Goal: Task Accomplishment & Management: Manage account settings

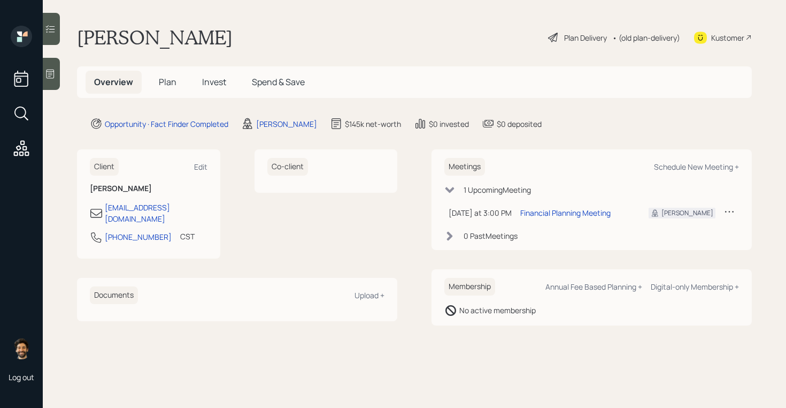
click at [163, 81] on span "Plan" at bounding box center [168, 82] width 18 height 12
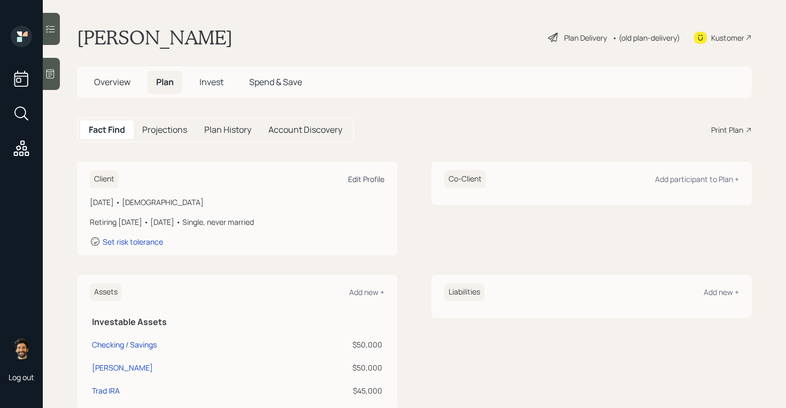
click at [373, 178] on div "Edit Profile" at bounding box center [366, 179] width 36 height 10
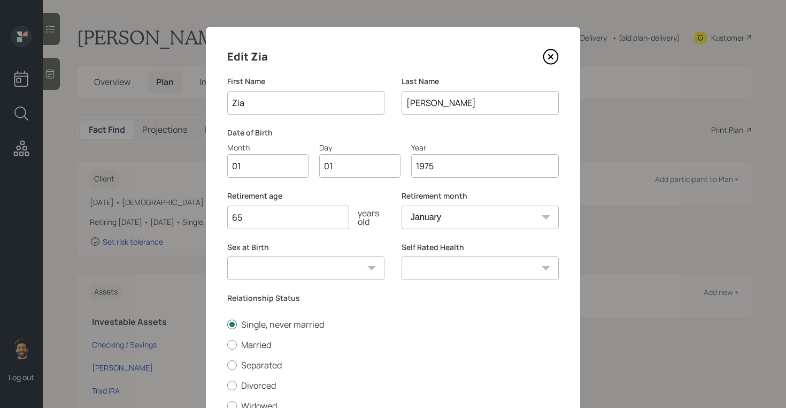
click at [248, 167] on input "01" at bounding box center [267, 166] width 81 height 24
type input "06"
type input "0"
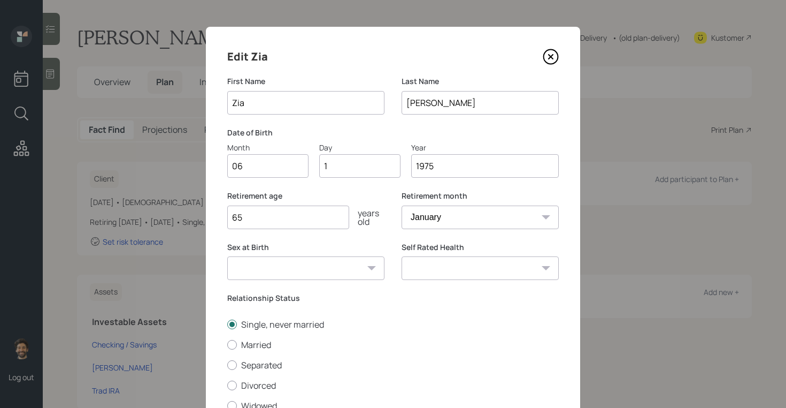
type input "15"
drag, startPoint x: 436, startPoint y: 167, endPoint x: 390, endPoint y: 167, distance: 46.0
click at [390, 167] on div "Month 06 Day 15 Year [DATE]" at bounding box center [393, 160] width 332 height 36
click at [453, 167] on input "1975" at bounding box center [485, 166] width 148 height 24
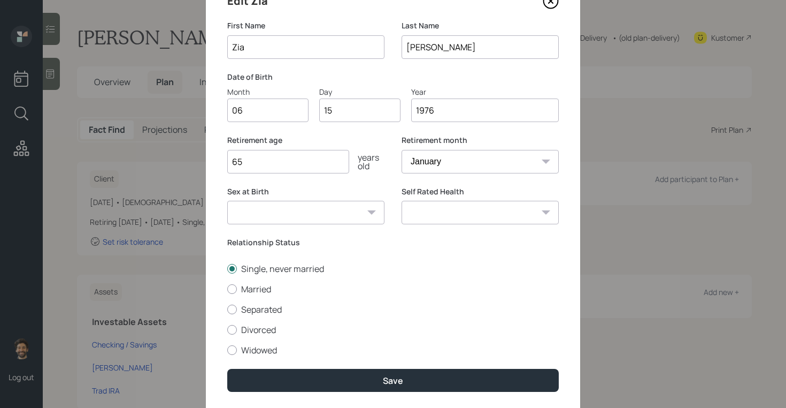
scroll to position [88, 0]
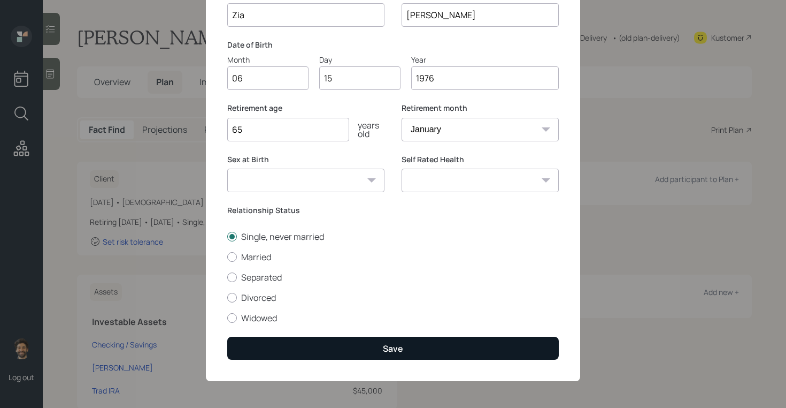
type input "1976"
click at [277, 353] on button "Save" at bounding box center [393, 347] width 332 height 23
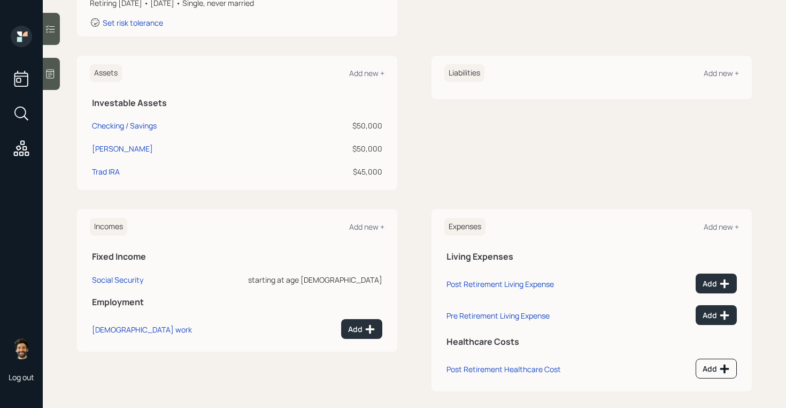
scroll to position [228, 0]
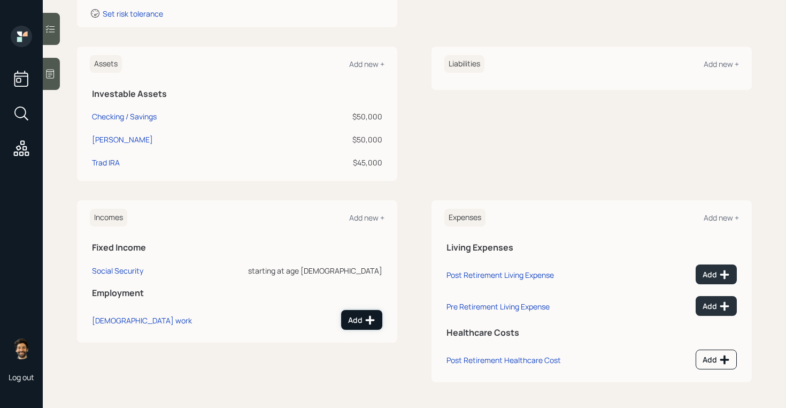
click at [357, 317] on div "Add" at bounding box center [361, 320] width 27 height 11
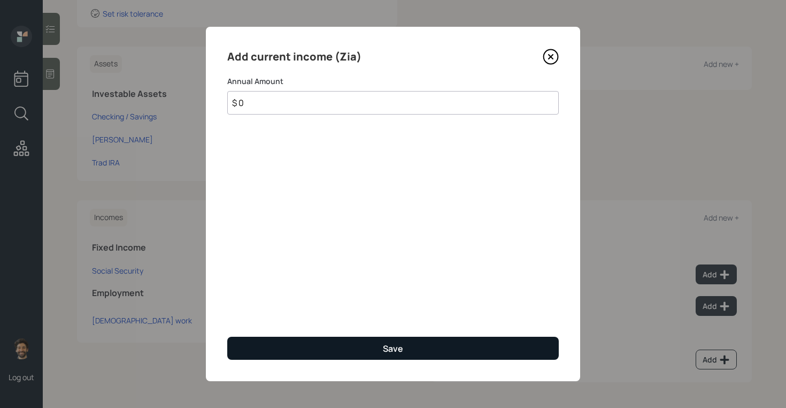
type input "$ 0"
click at [326, 347] on button "Save" at bounding box center [393, 347] width 332 height 23
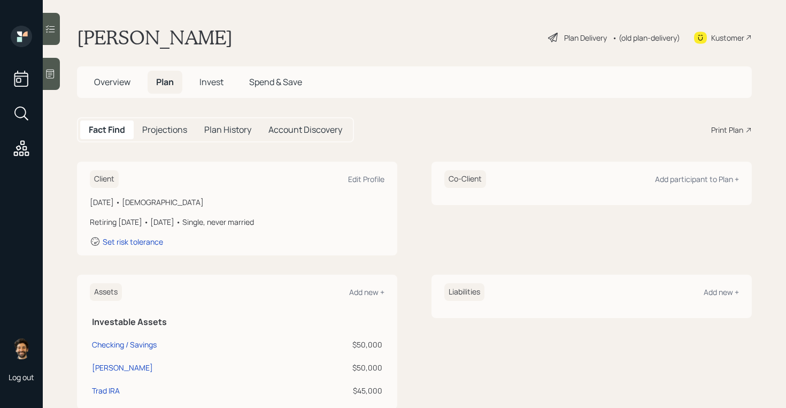
click at [639, 37] on div "• (old plan-delivery)" at bounding box center [646, 37] width 68 height 11
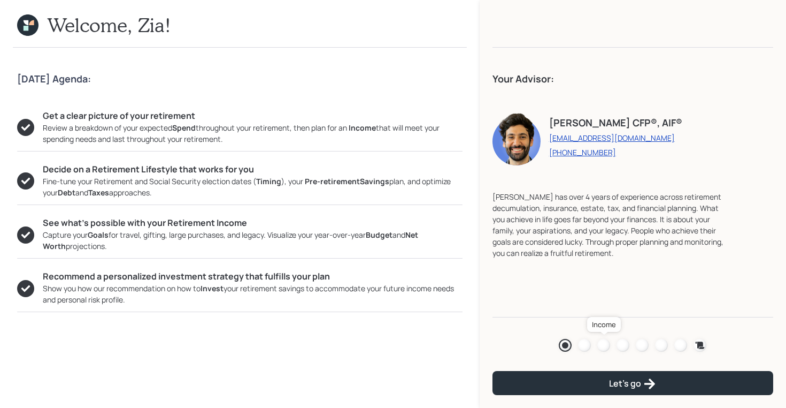
click at [602, 344] on div at bounding box center [603, 345] width 13 height 13
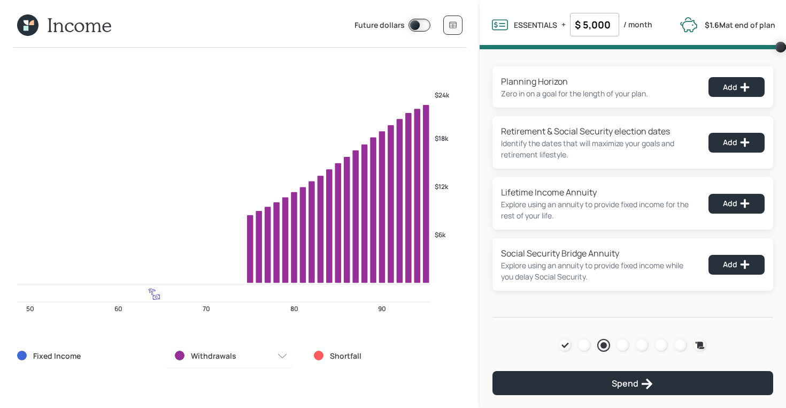
click at [23, 23] on icon at bounding box center [27, 24] width 21 height 21
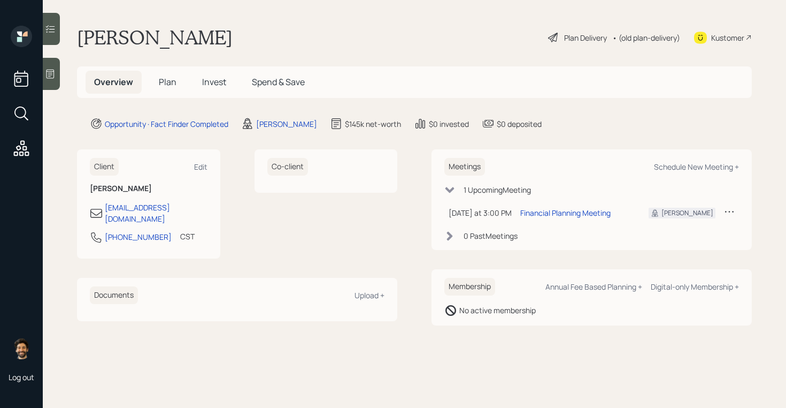
click at [171, 83] on span "Plan" at bounding box center [168, 82] width 18 height 12
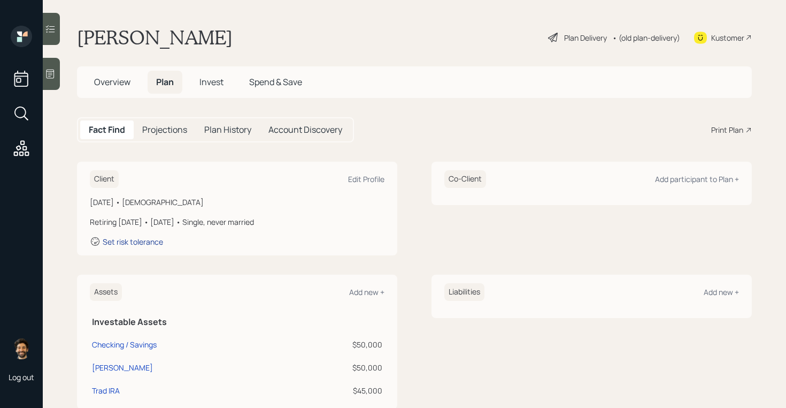
click at [158, 240] on div "Set risk tolerance" at bounding box center [133, 241] width 60 height 10
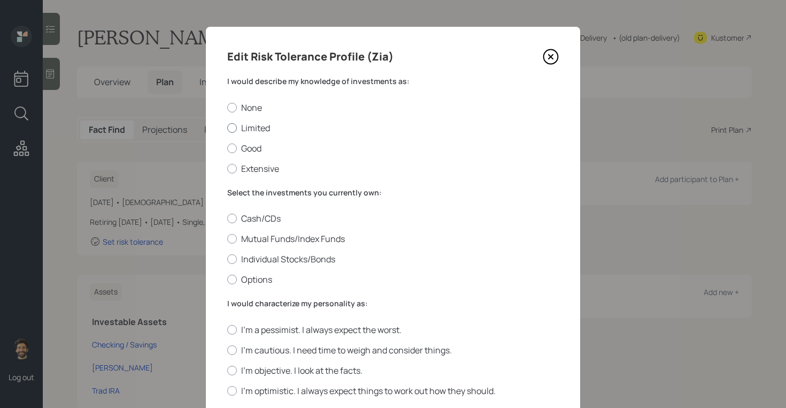
click at [235, 130] on div at bounding box center [232, 128] width 10 height 10
click at [227, 128] on input "Limited" at bounding box center [227, 127] width 1 height 1
radio input "true"
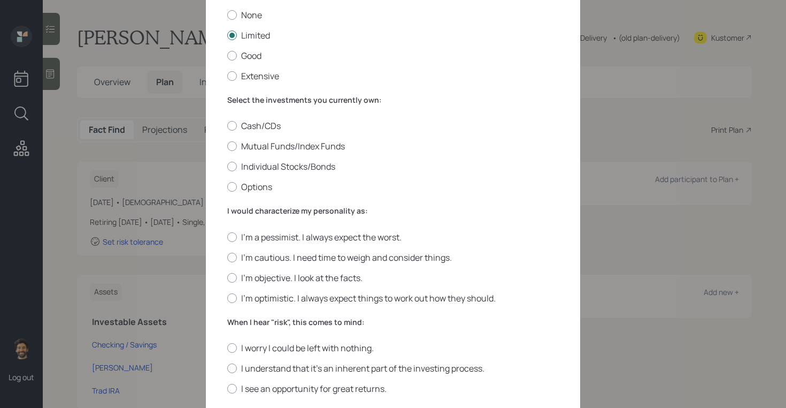
scroll to position [95, 0]
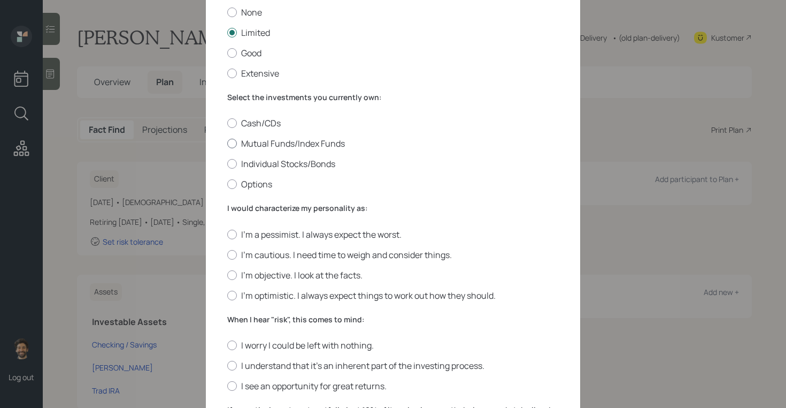
click at [242, 141] on label "Mutual Funds/Index Funds" at bounding box center [393, 143] width 332 height 12
click at [227, 143] on input "Mutual Funds/Index Funds" at bounding box center [227, 143] width 1 height 1
radio input "true"
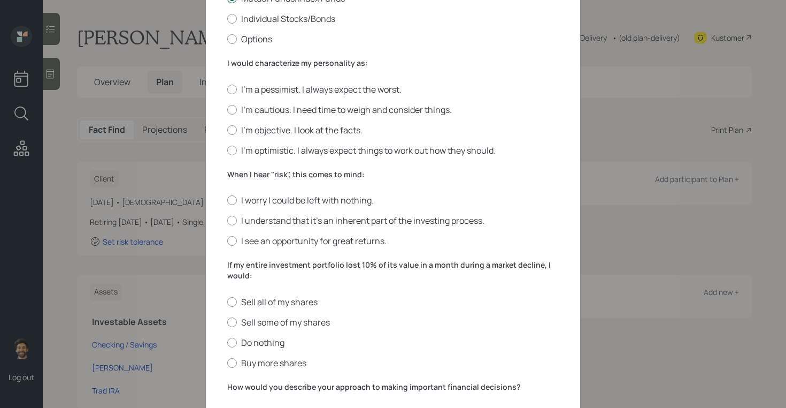
scroll to position [243, 0]
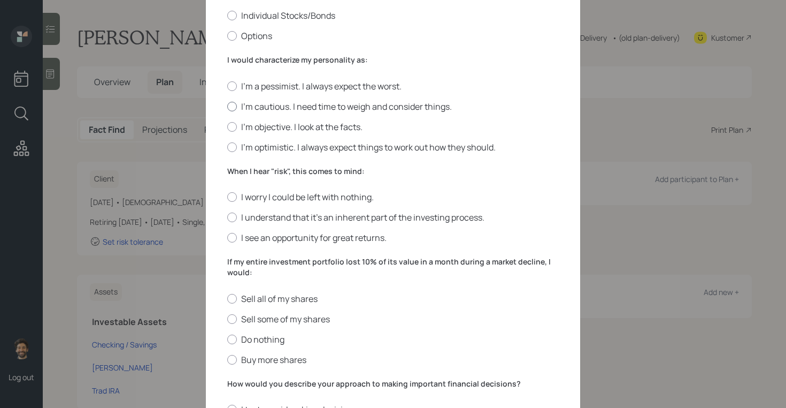
click at [233, 108] on div at bounding box center [232, 107] width 10 height 10
click at [227, 106] on input "I'm cautious. I need time to weigh and consider things." at bounding box center [227, 106] width 1 height 1
radio input "true"
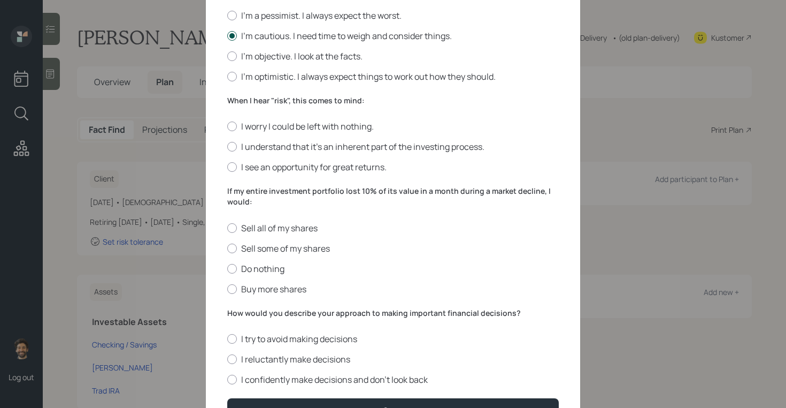
scroll to position [335, 0]
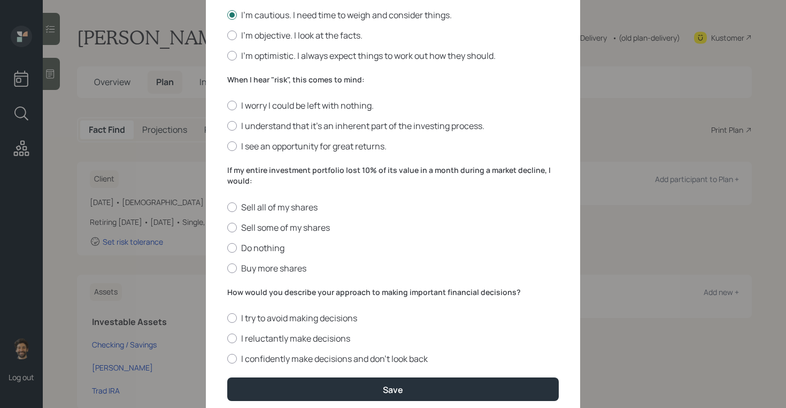
click at [260, 81] on label "When I hear "risk", this comes to mind:" at bounding box center [393, 79] width 332 height 11
click at [260, 142] on label "I see an opportunity for great returns." at bounding box center [393, 146] width 332 height 12
click at [227, 146] on input "I see an opportunity for great returns." at bounding box center [227, 146] width 1 height 1
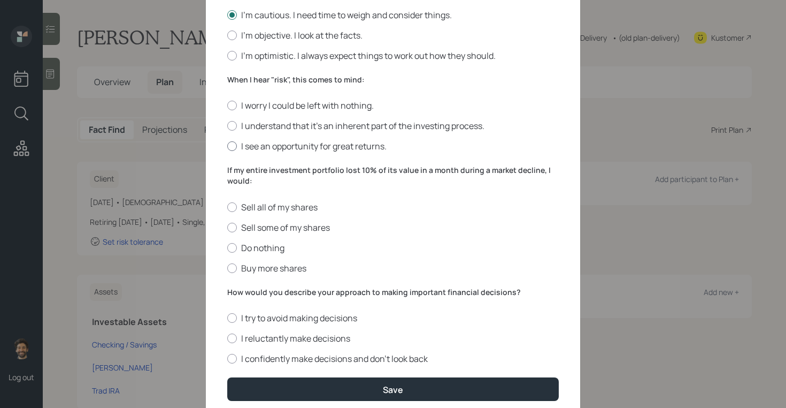
radio input "true"
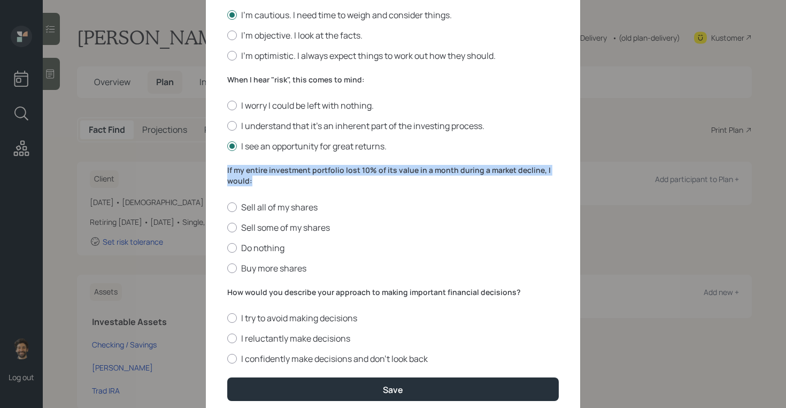
drag, startPoint x: 259, startPoint y: 182, endPoint x: 217, endPoint y: 171, distance: 43.2
click at [217, 171] on div "Edit Risk Tolerance Profile (Zia) I would describe my knowledge of investments …" at bounding box center [393, 57] width 374 height 730
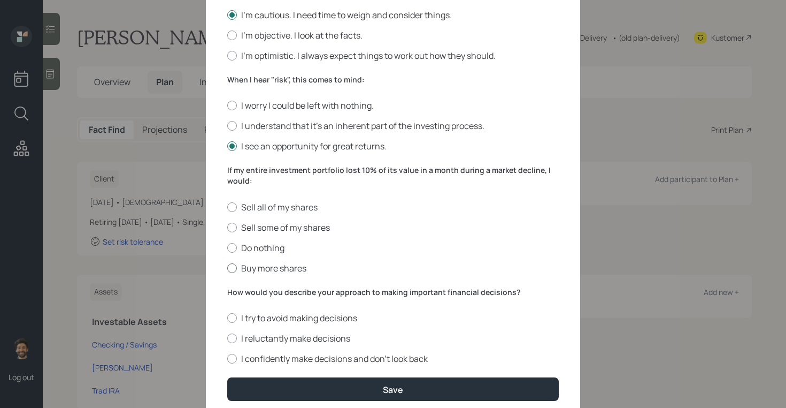
click at [256, 270] on label "Buy more shares" at bounding box center [393, 268] width 332 height 12
click at [227, 268] on input "Buy more shares" at bounding box center [227, 267] width 1 height 1
radio input "true"
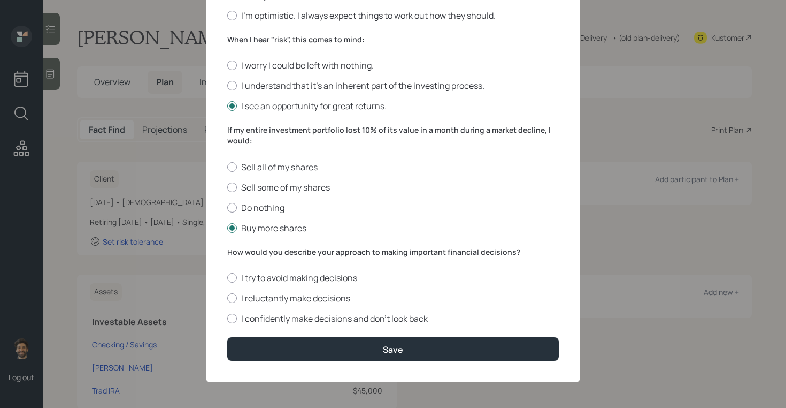
scroll to position [376, 0]
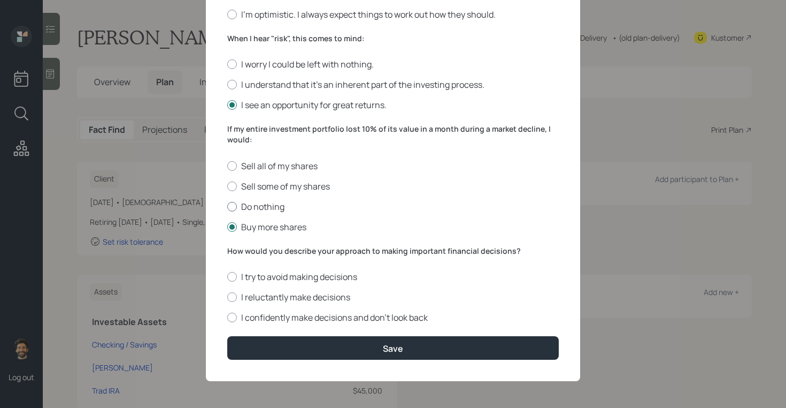
click at [243, 206] on label "Do nothing" at bounding box center [393, 207] width 332 height 12
click at [227, 206] on input "Do nothing" at bounding box center [227, 206] width 1 height 1
radio input "true"
click at [248, 295] on label "I reluctantly make decisions" at bounding box center [393, 297] width 332 height 12
click at [227, 297] on input "I reluctantly make decisions" at bounding box center [227, 297] width 1 height 1
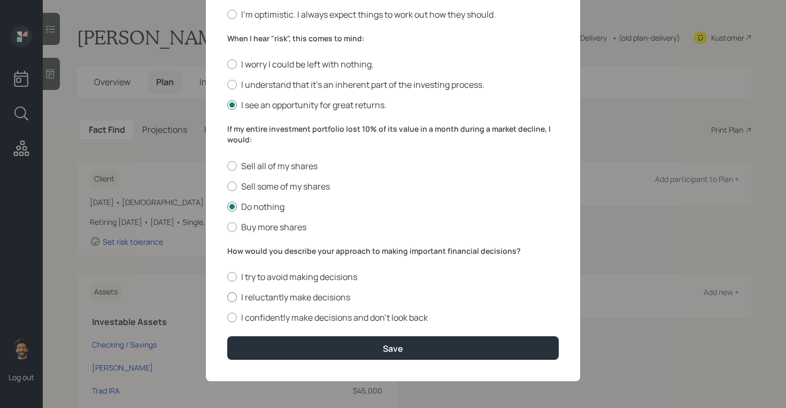
radio input "true"
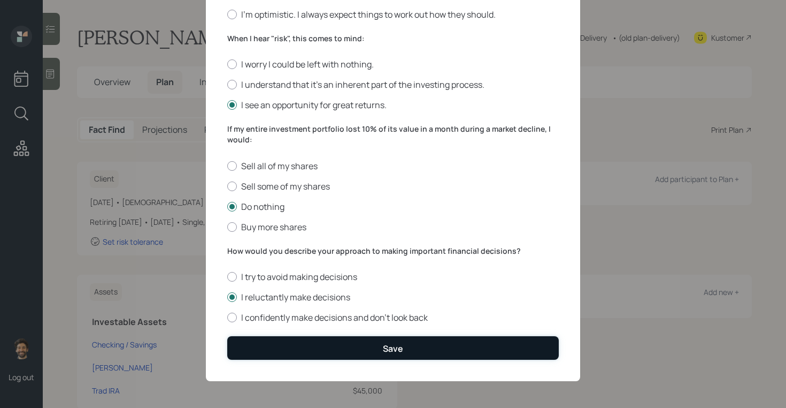
click at [262, 342] on button "Save" at bounding box center [393, 347] width 332 height 23
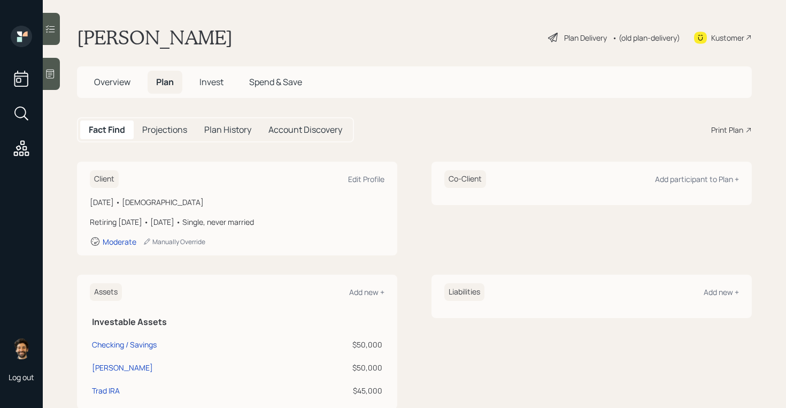
click at [210, 83] on span "Invest" at bounding box center [212, 82] width 24 height 12
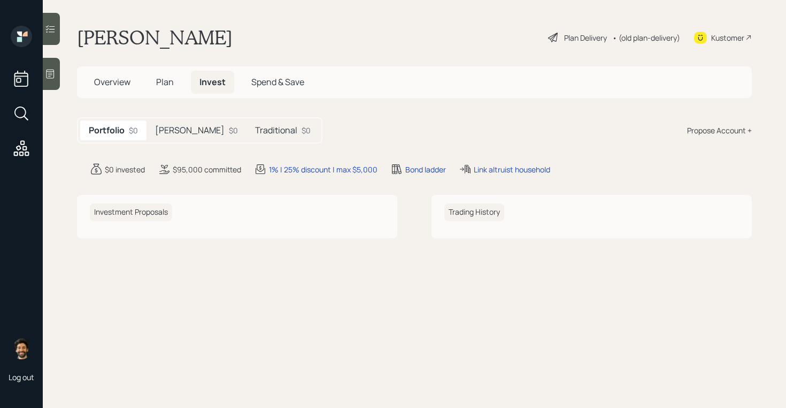
click at [162, 130] on h5 "[PERSON_NAME]" at bounding box center [190, 130] width 70 height 10
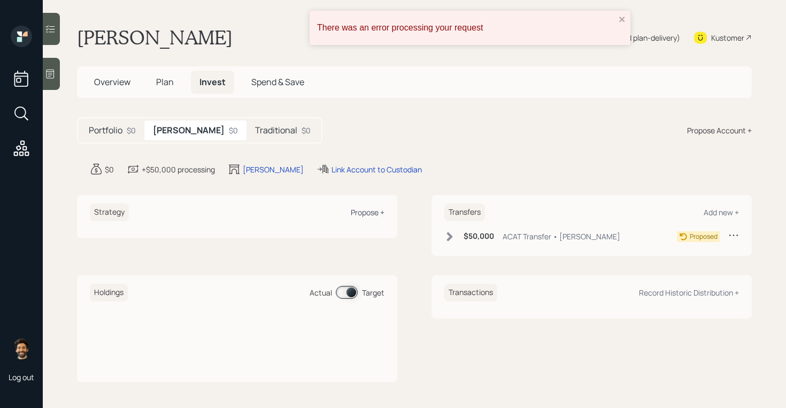
click at [370, 208] on div "Propose +" at bounding box center [368, 212] width 34 height 10
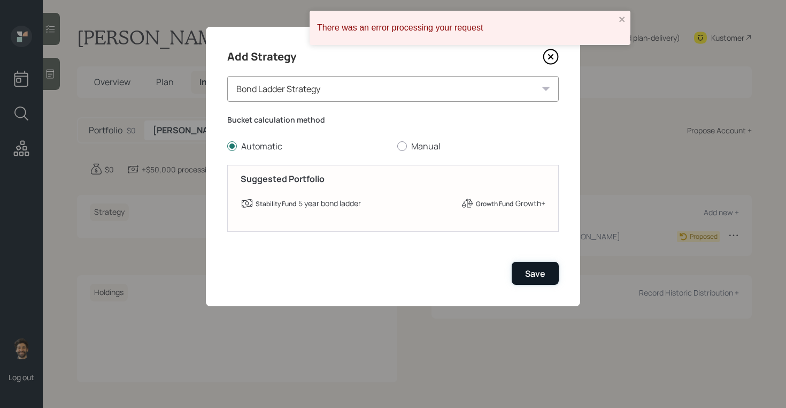
click at [536, 279] on div "Save" at bounding box center [535, 273] width 20 height 12
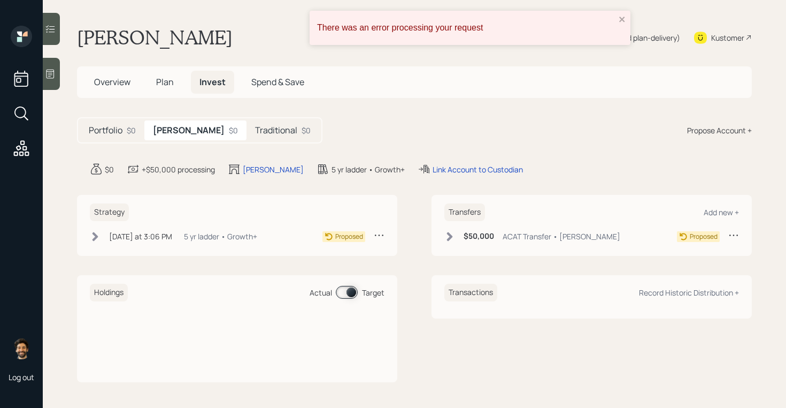
click at [247, 123] on div "Traditional $0" at bounding box center [283, 130] width 73 height 20
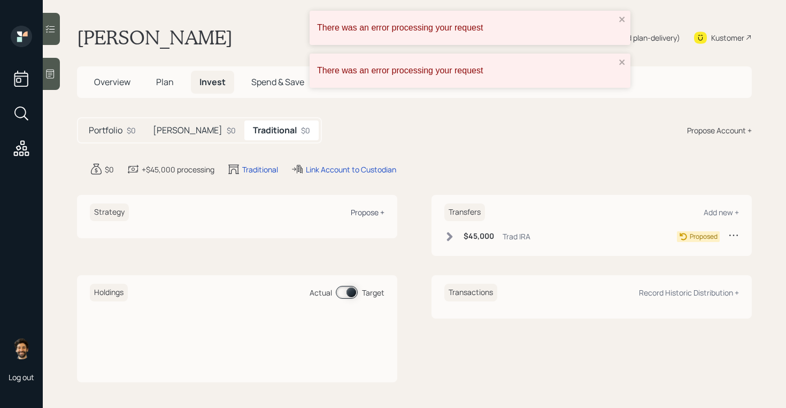
click at [370, 212] on div "Propose +" at bounding box center [368, 212] width 34 height 10
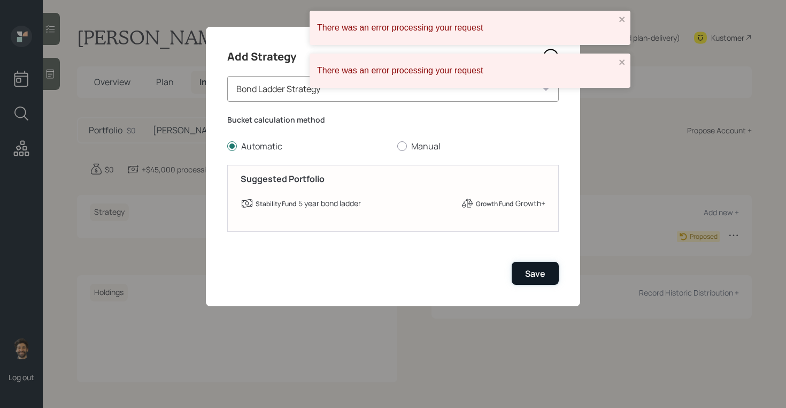
click at [532, 268] on div "Save" at bounding box center [535, 273] width 20 height 12
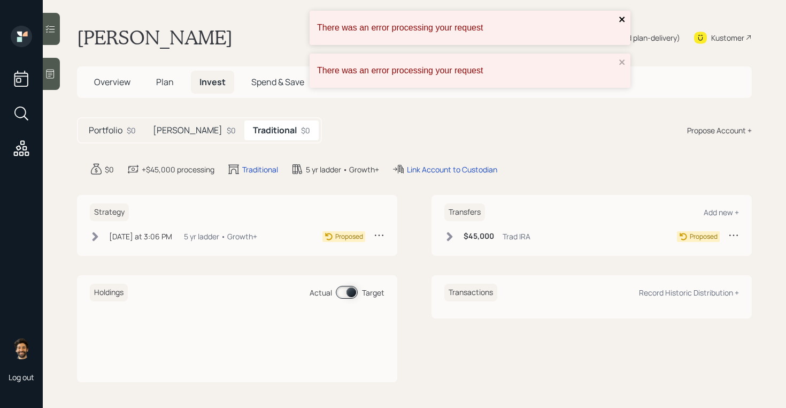
click at [619, 21] on icon "close" at bounding box center [622, 19] width 7 height 9
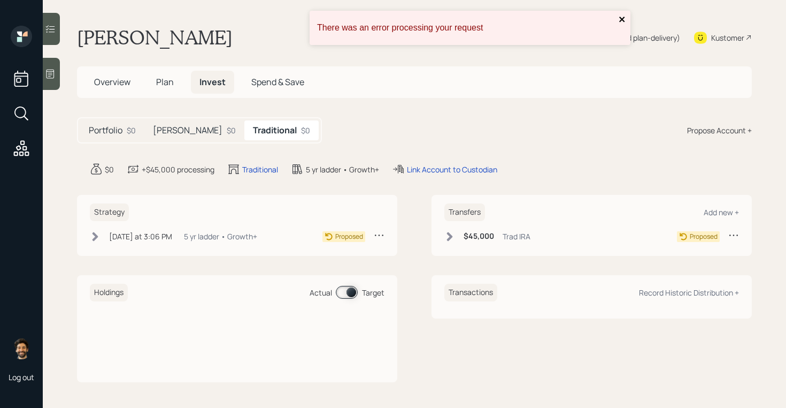
click at [623, 45] on div "There was an error processing your request" at bounding box center [470, 28] width 321 height 34
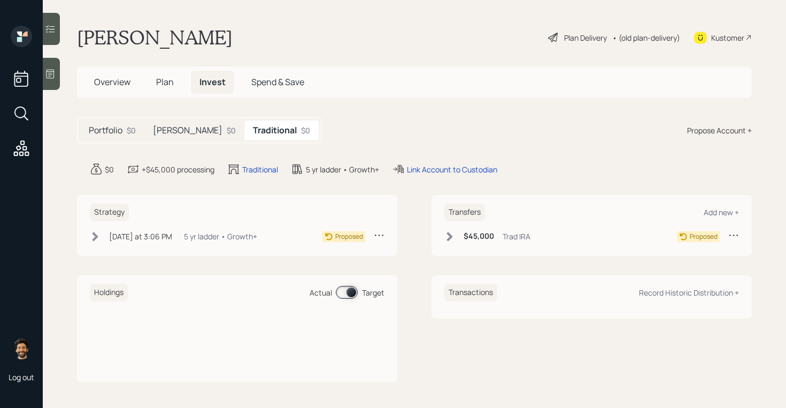
click at [649, 34] on div "• (old plan-delivery)" at bounding box center [646, 37] width 68 height 11
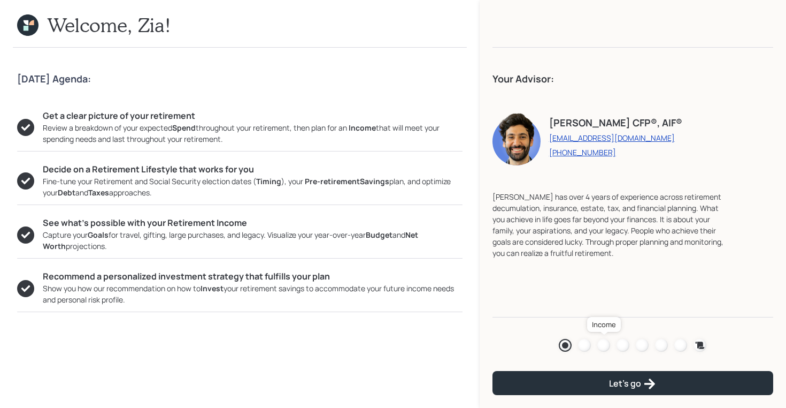
click at [599, 341] on div at bounding box center [603, 345] width 13 height 13
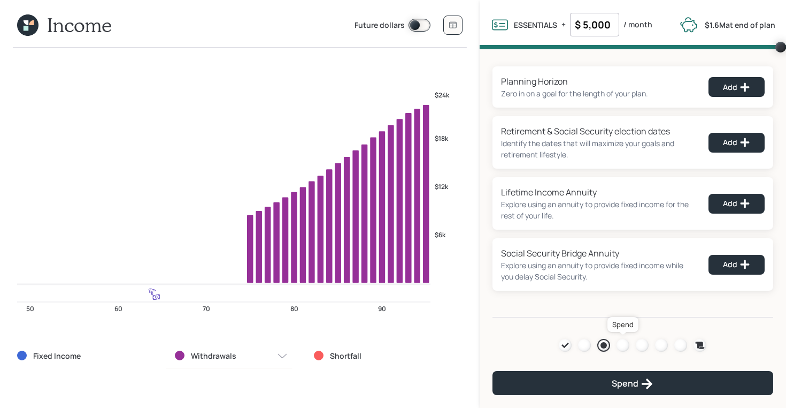
click at [628, 341] on div at bounding box center [623, 345] width 13 height 13
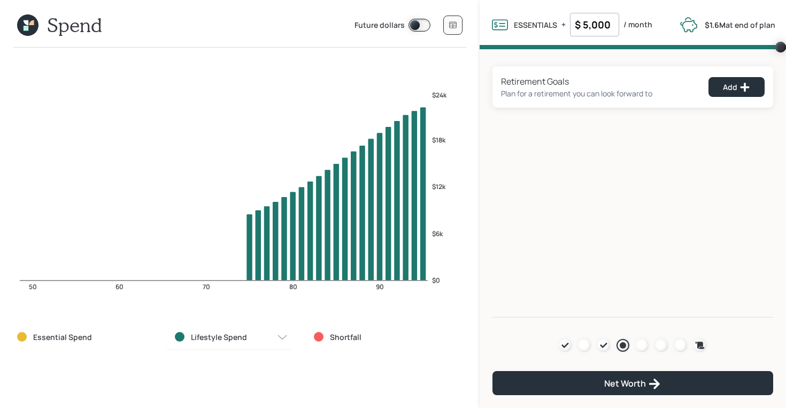
click at [649, 342] on div "Agenda Review Income Spend Net-worth Budget Taxes Invest" at bounding box center [633, 345] width 148 height 13
click at [641, 342] on div at bounding box center [642, 345] width 13 height 13
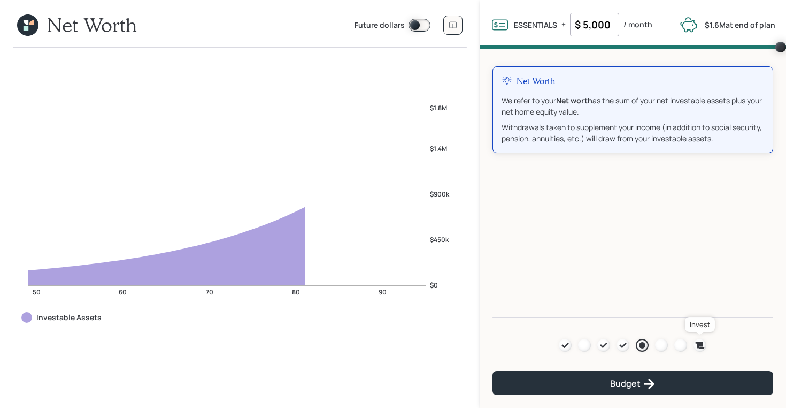
click at [701, 342] on icon at bounding box center [700, 344] width 9 height 7
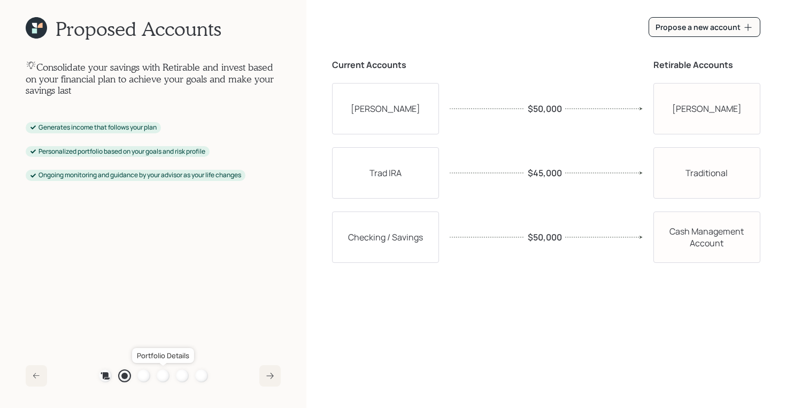
click at [159, 376] on div at bounding box center [163, 375] width 13 height 13
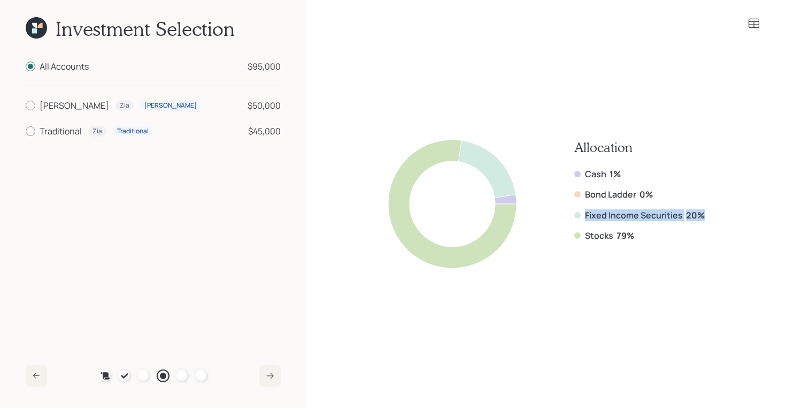
drag, startPoint x: 705, startPoint y: 214, endPoint x: 583, endPoint y: 213, distance: 122.5
click at [578, 213] on div "Allocation Cash 1% Bond Ladder 0% Fixed Income Securities 20% Stocks 79%" at bounding box center [546, 204] width 428 height 288
drag, startPoint x: 636, startPoint y: 235, endPoint x: 579, endPoint y: 219, distance: 58.9
click at [579, 219] on div "Cash 1% Bond Ladder 0% Fixed Income Securities 20% Stocks 79%" at bounding box center [639, 205] width 131 height 74
click at [752, 23] on icon at bounding box center [754, 23] width 13 height 13
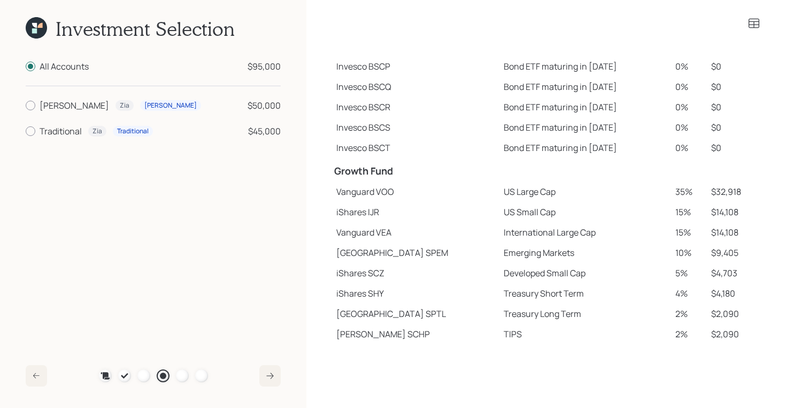
scroll to position [148, 0]
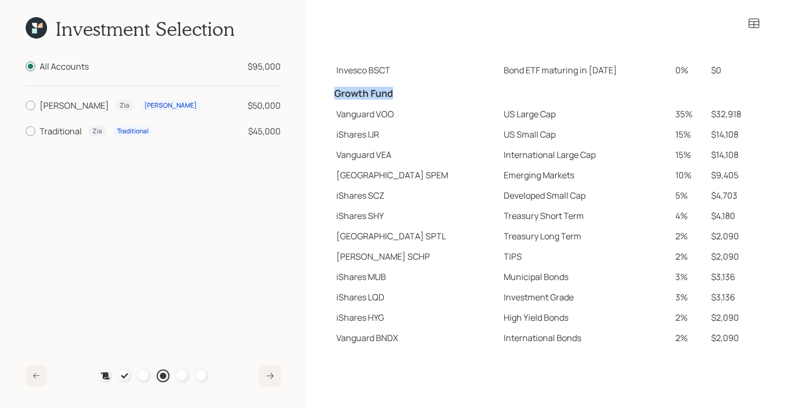
drag, startPoint x: 335, startPoint y: 93, endPoint x: 419, endPoint y: 94, distance: 84.0
click at [419, 94] on h4 "Growth Fund" at bounding box center [415, 94] width 163 height 12
click at [339, 112] on td "Vanguard VOO" at bounding box center [415, 114] width 167 height 20
click at [349, 134] on td "iShares IJR" at bounding box center [415, 134] width 167 height 20
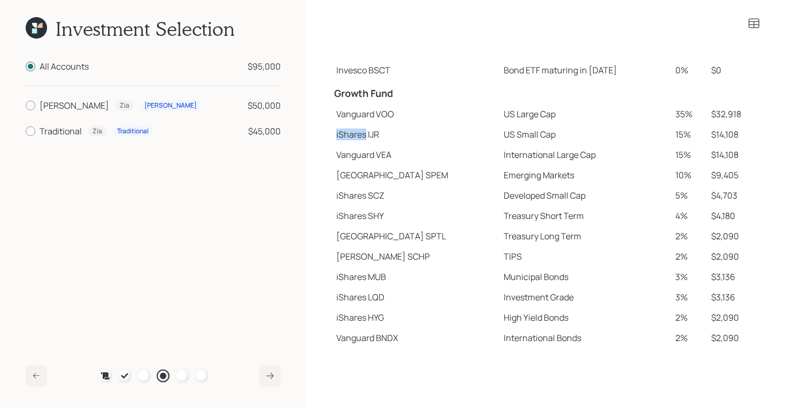
click at [349, 134] on td "iShares IJR" at bounding box center [415, 134] width 167 height 20
drag, startPoint x: 338, startPoint y: 172, endPoint x: 384, endPoint y: 172, distance: 46.0
click at [384, 172] on td "[GEOGRAPHIC_DATA]" at bounding box center [415, 175] width 167 height 20
drag, startPoint x: 336, startPoint y: 256, endPoint x: 368, endPoint y: 257, distance: 32.1
click at [368, 257] on td "[PERSON_NAME] SCHP" at bounding box center [415, 256] width 167 height 20
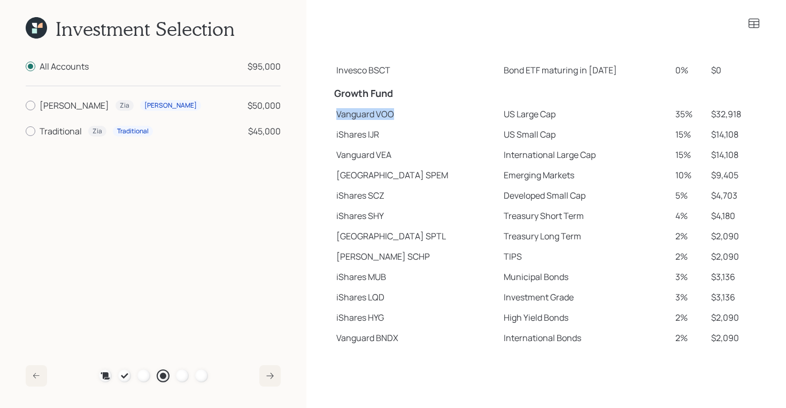
drag, startPoint x: 335, startPoint y: 117, endPoint x: 401, endPoint y: 114, distance: 65.8
click at [401, 114] on td "Vanguard VOO" at bounding box center [415, 114] width 167 height 20
click at [377, 97] on h4 "Growth Fund" at bounding box center [415, 94] width 163 height 12
click at [177, 376] on div at bounding box center [182, 375] width 13 height 13
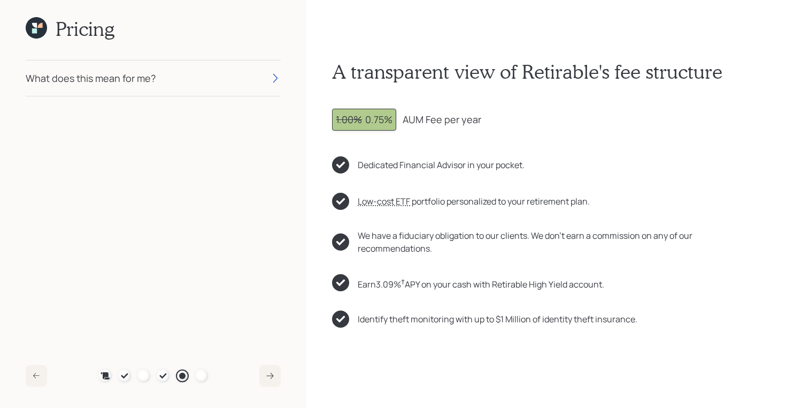
click at [333, 132] on div "A transparent view of Retirable's fee structure 1.00% 0.75% AUM Fee per year De…" at bounding box center [546, 204] width 428 height 288
drag, startPoint x: 363, startPoint y: 120, endPoint x: 397, endPoint y: 125, distance: 34.6
click at [397, 125] on div "1.00% 0.75% AUM Fee per year" at bounding box center [546, 120] width 428 height 22
drag, startPoint x: 404, startPoint y: 120, endPoint x: 452, endPoint y: 120, distance: 47.6
click at [452, 120] on div "AUM Fee per year" at bounding box center [442, 119] width 79 height 14
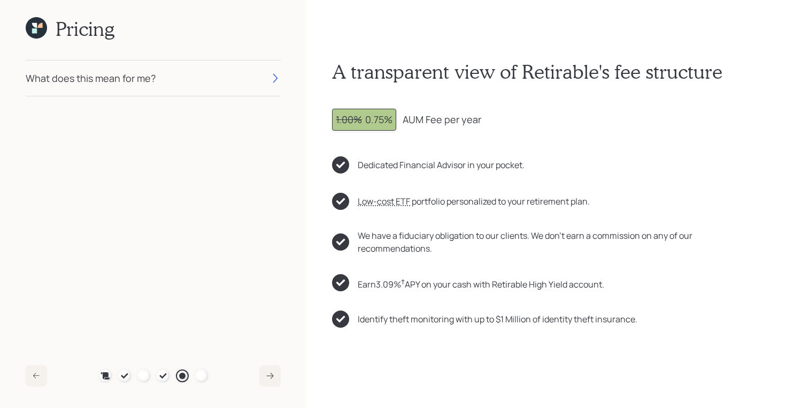
click at [37, 22] on icon at bounding box center [36, 27] width 21 height 21
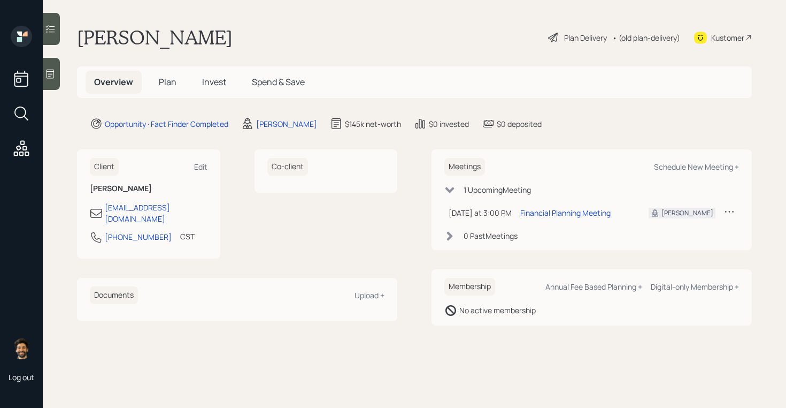
click at [165, 76] on span "Plan" at bounding box center [168, 82] width 18 height 12
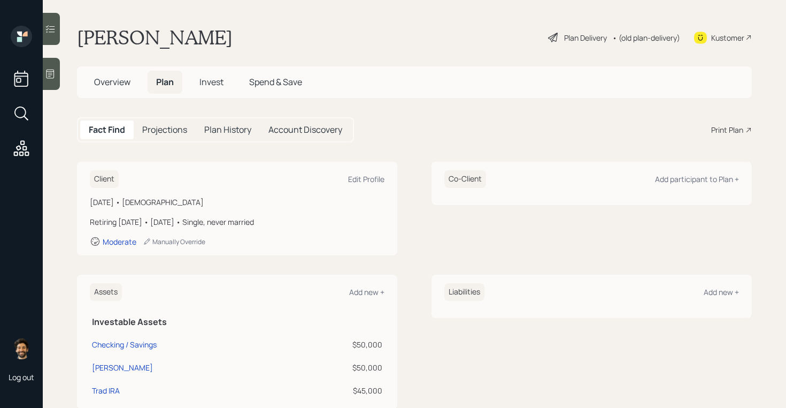
click at [212, 78] on span "Invest" at bounding box center [212, 82] width 24 height 12
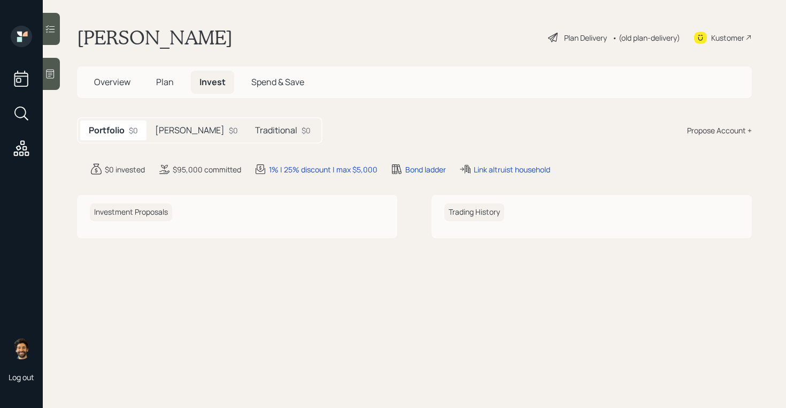
click at [255, 133] on h5 "Traditional" at bounding box center [276, 130] width 42 height 10
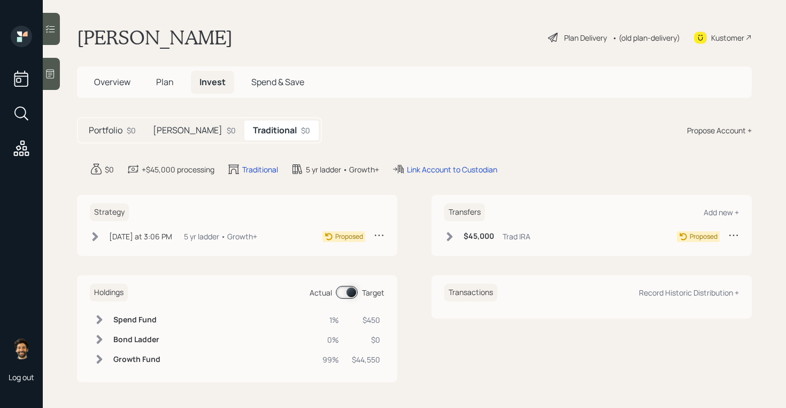
click at [158, 132] on h5 "[PERSON_NAME]" at bounding box center [188, 130] width 70 height 10
click at [255, 132] on h5 "Traditional" at bounding box center [276, 130] width 42 height 10
click at [129, 130] on div "$0" at bounding box center [131, 130] width 9 height 11
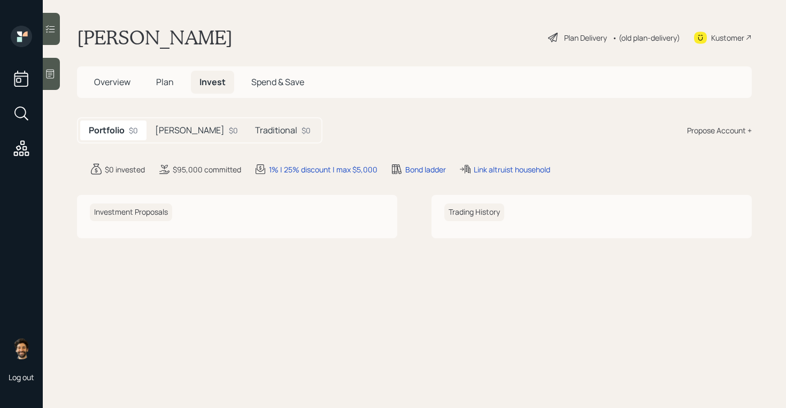
click at [171, 125] on h5 "[PERSON_NAME]" at bounding box center [190, 130] width 70 height 10
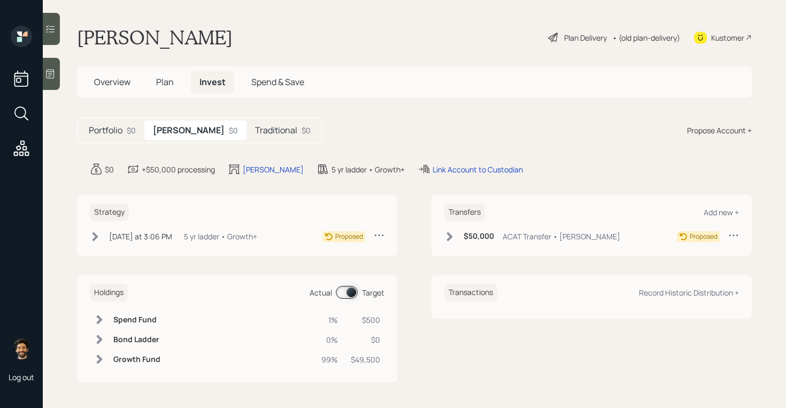
click at [166, 82] on span "Plan" at bounding box center [165, 82] width 18 height 12
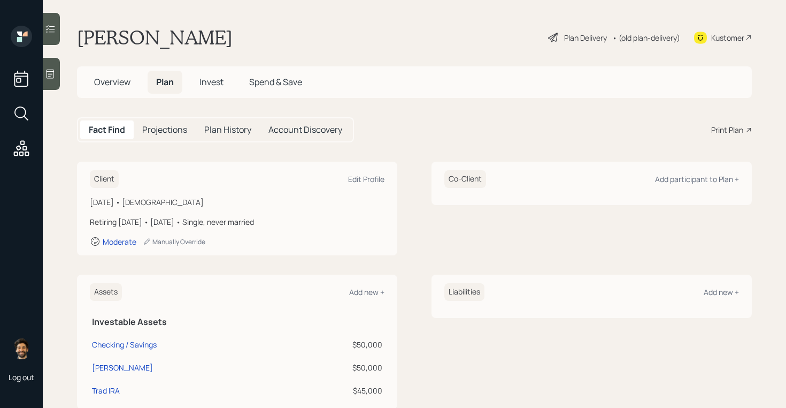
click at [113, 77] on span "Overview" at bounding box center [112, 82] width 36 height 12
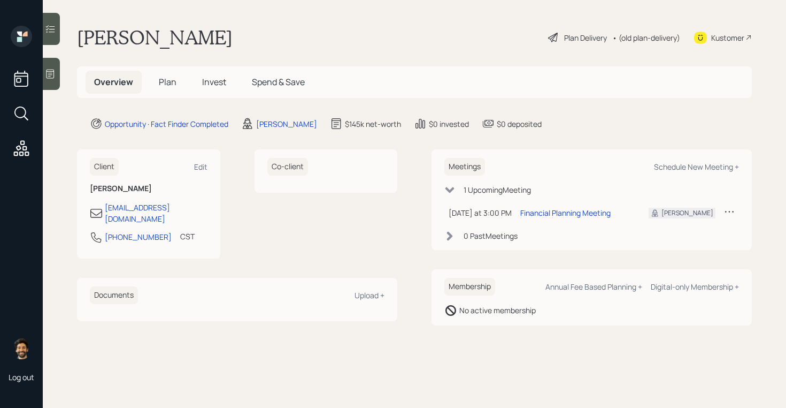
click at [169, 75] on h5 "Plan" at bounding box center [167, 82] width 35 height 23
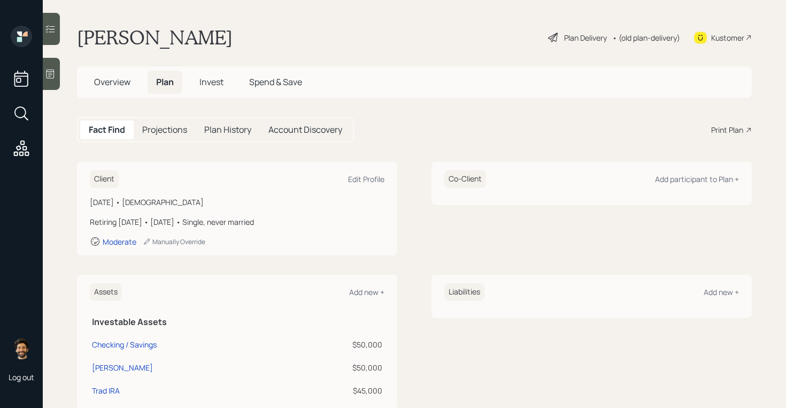
click at [724, 125] on div "Print Plan" at bounding box center [727, 129] width 32 height 11
click at [635, 37] on div "• (old plan-delivery)" at bounding box center [646, 37] width 68 height 11
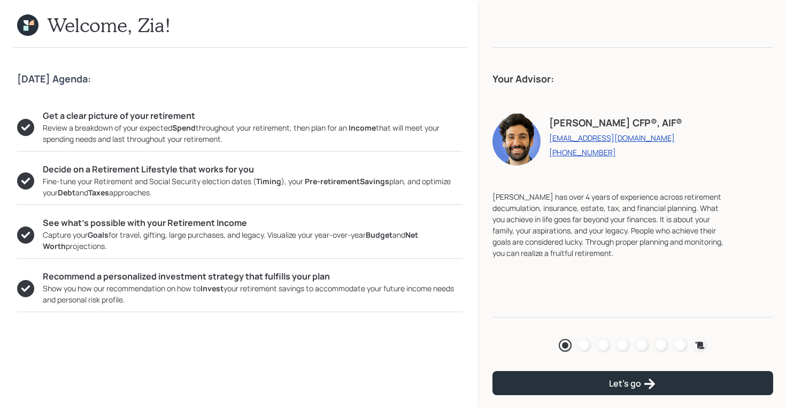
click at [707, 341] on div "Agenda Review Income Spend Net-worth Budget Taxes Invest" at bounding box center [633, 344] width 281 height 21
click at [704, 342] on icon at bounding box center [700, 345] width 11 height 11
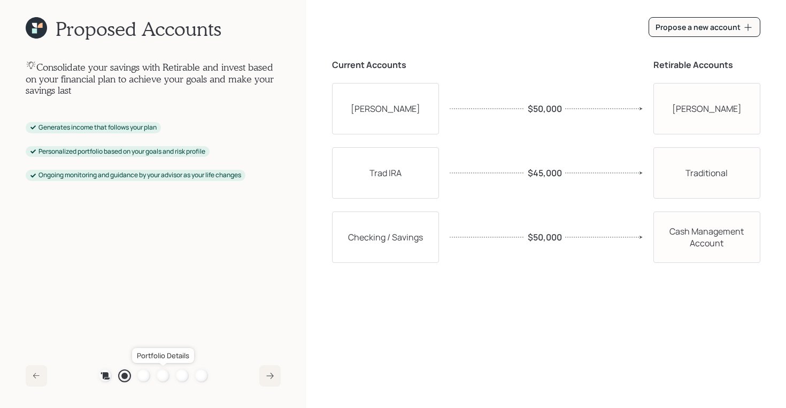
click at [158, 374] on div at bounding box center [163, 375] width 13 height 13
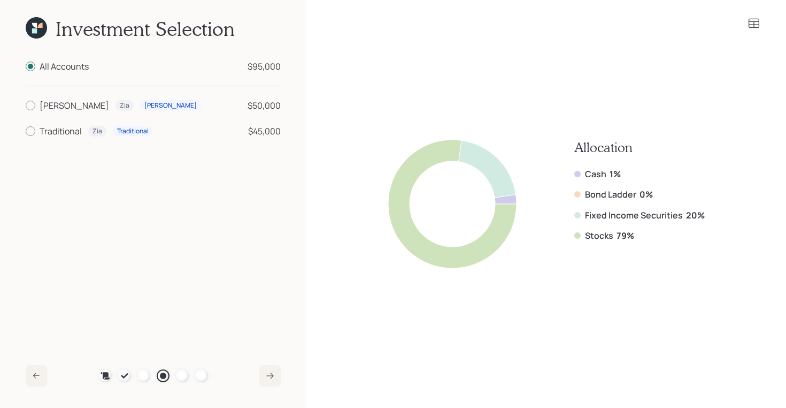
click at [756, 24] on icon at bounding box center [754, 24] width 11 height 10
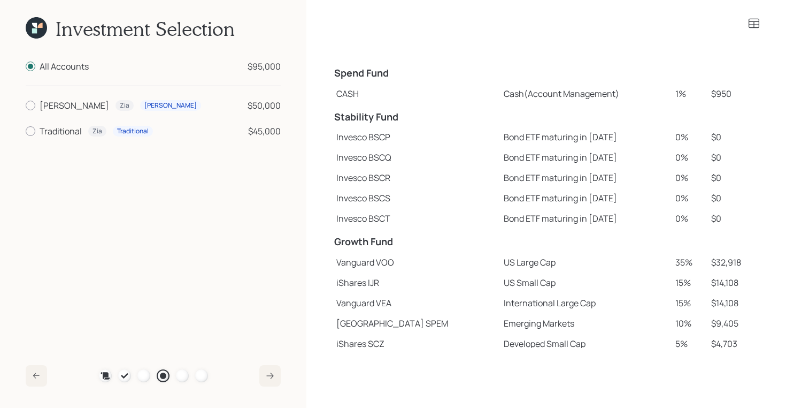
scroll to position [148, 0]
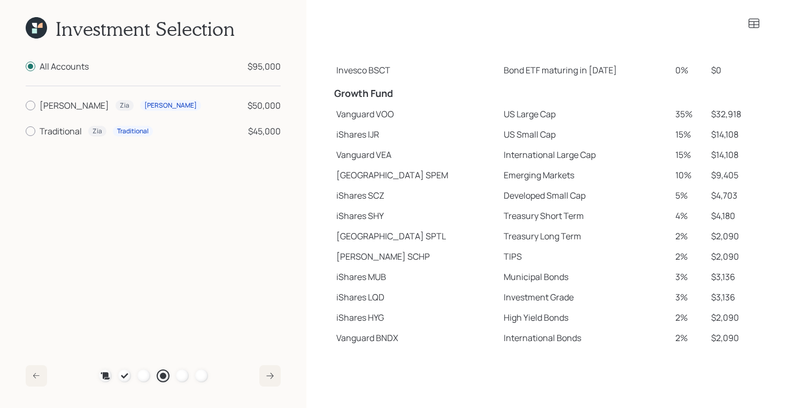
click at [356, 81] on td "Growth Fund" at bounding box center [415, 92] width 167 height 24
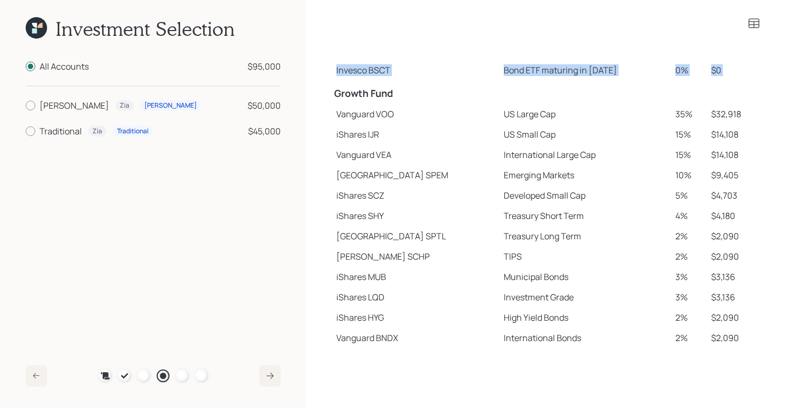
drag, startPoint x: 335, startPoint y: 91, endPoint x: 749, endPoint y: 348, distance: 487.2
click at [749, 348] on div "Spend Fund CASH Cash (Account Management) 1% $950 Stability Fund Invesco BSCP B…" at bounding box center [546, 204] width 480 height 408
click at [517, 207] on td "Treasury Short Term" at bounding box center [586, 215] width 172 height 20
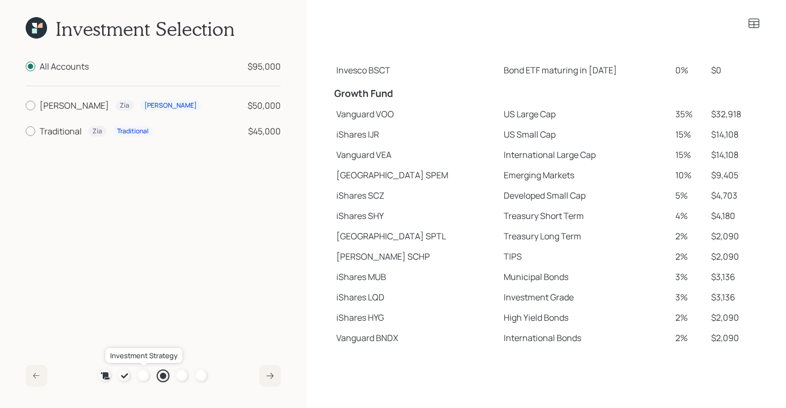
click at [143, 374] on div at bounding box center [143, 375] width 13 height 13
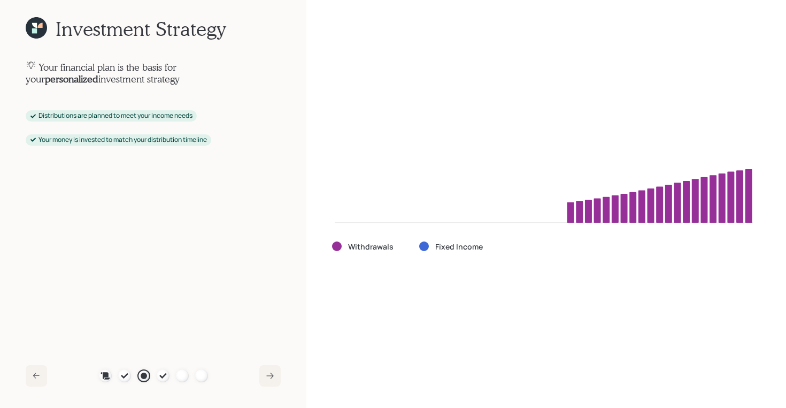
click at [164, 375] on icon at bounding box center [162, 375] width 7 height 5
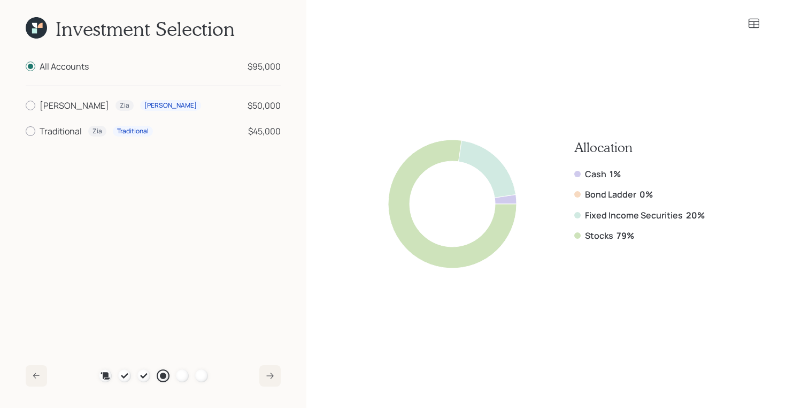
click at [34, 24] on icon at bounding box center [34, 25] width 5 height 5
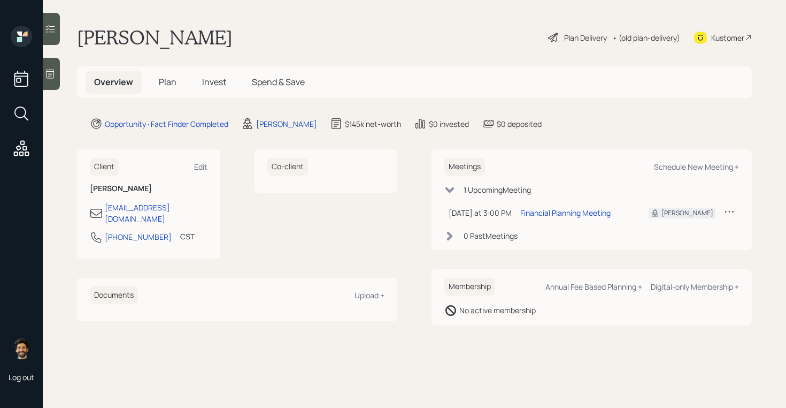
click at [650, 35] on div "• (old plan-delivery)" at bounding box center [646, 37] width 68 height 11
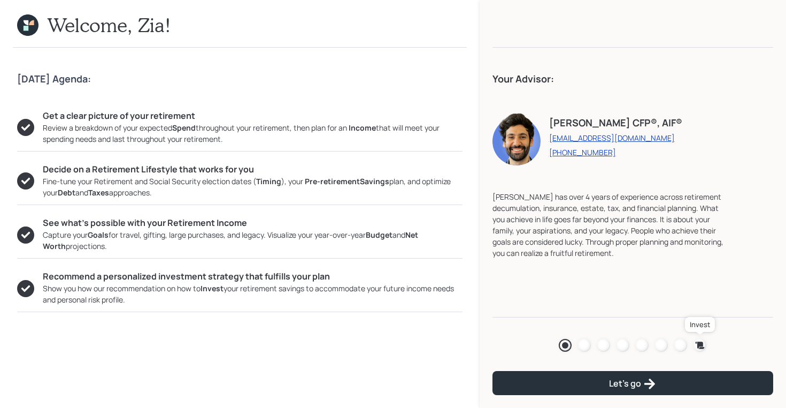
click at [701, 346] on icon at bounding box center [700, 344] width 9 height 7
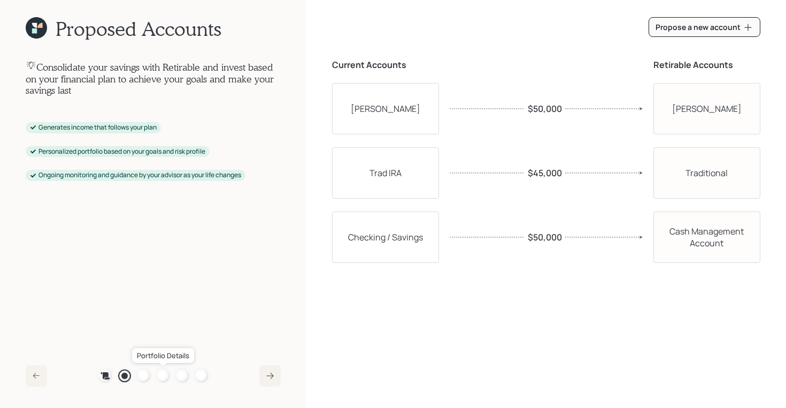
click at [160, 376] on div at bounding box center [163, 375] width 13 height 13
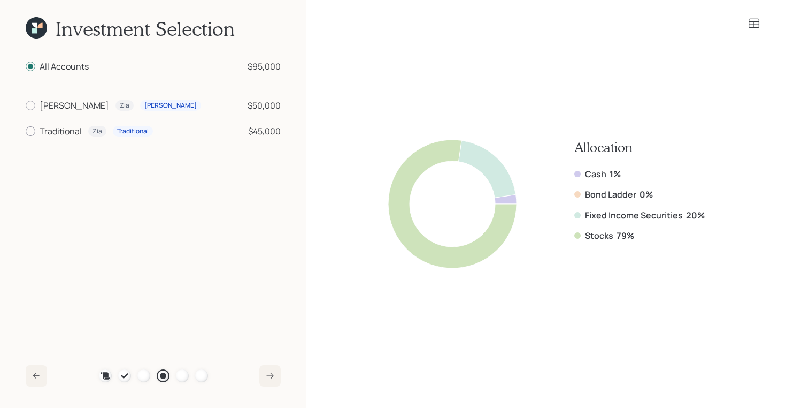
click at [757, 19] on icon at bounding box center [754, 24] width 11 height 10
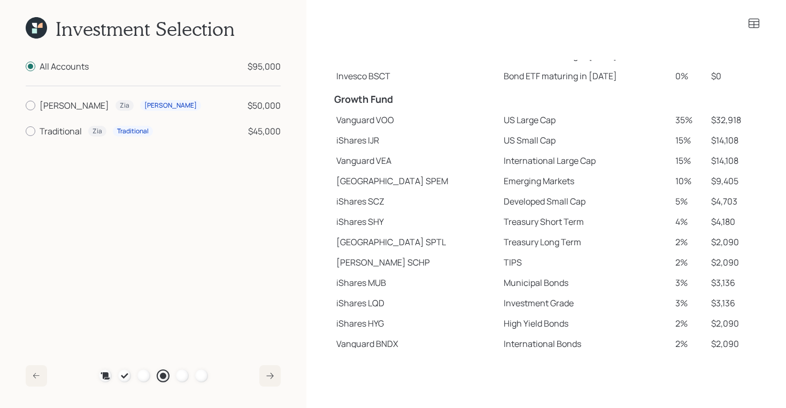
scroll to position [148, 0]
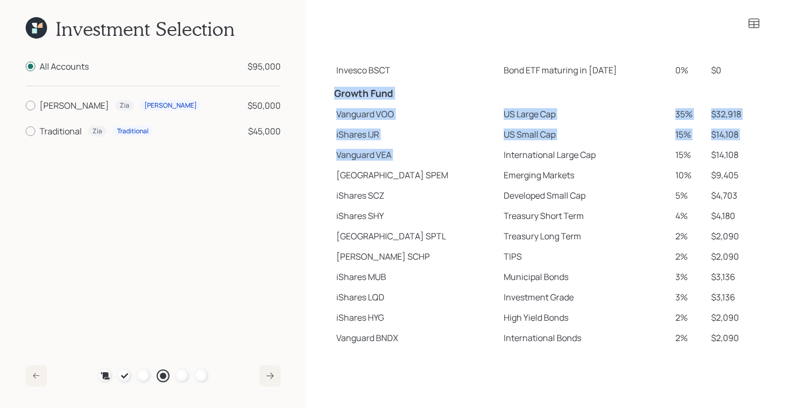
drag, startPoint x: 333, startPoint y: 94, endPoint x: 628, endPoint y: 142, distance: 299.3
click at [628, 142] on tbody "Spend Fund CASH Cash (Account Management) 1% $950 Stability Fund Invesco BSCP B…" at bounding box center [546, 130] width 428 height 436
click at [628, 142] on td "US Small Cap" at bounding box center [586, 134] width 172 height 20
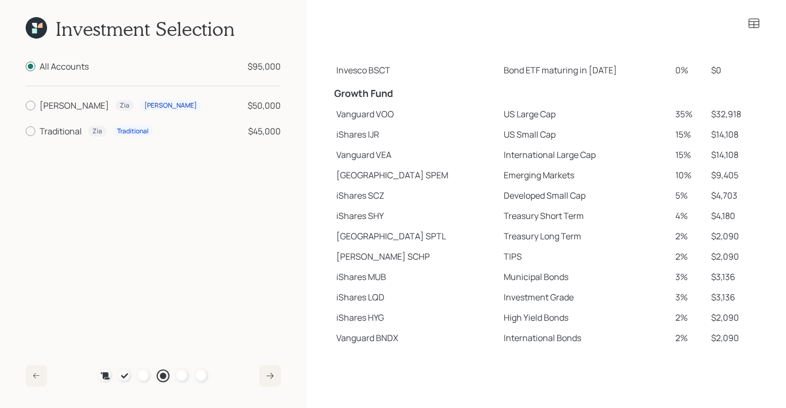
click at [33, 24] on icon at bounding box center [34, 25] width 5 height 5
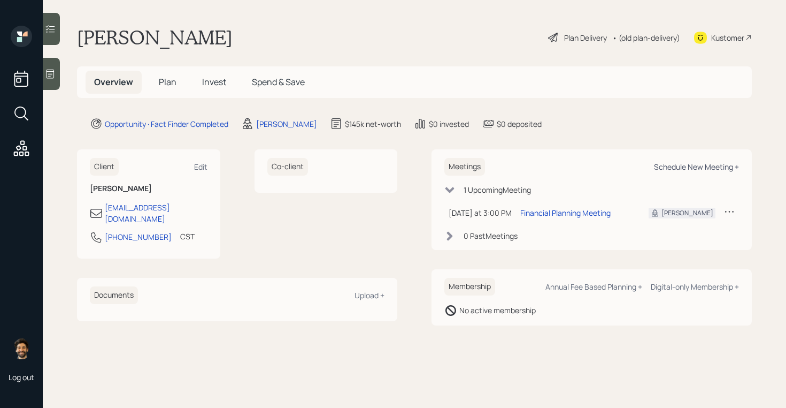
click at [700, 167] on div "Schedule New Meeting +" at bounding box center [696, 167] width 85 height 10
select select "f14b762f-c7c2-4b89-9227-8fa891345eea"
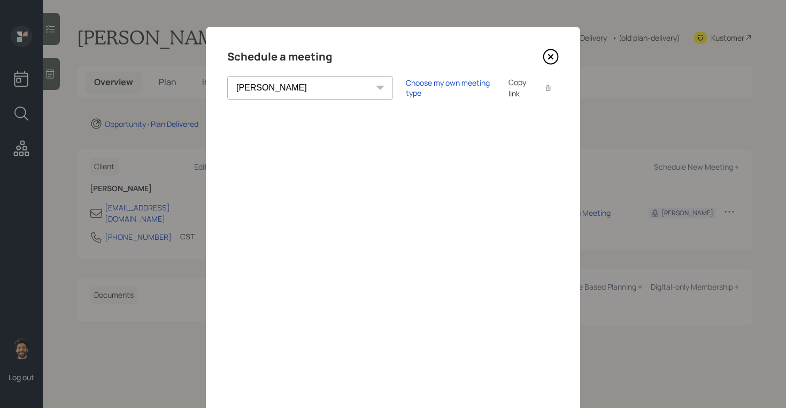
click at [550, 57] on icon at bounding box center [551, 57] width 4 height 4
